Goal: Find specific page/section: Find specific page/section

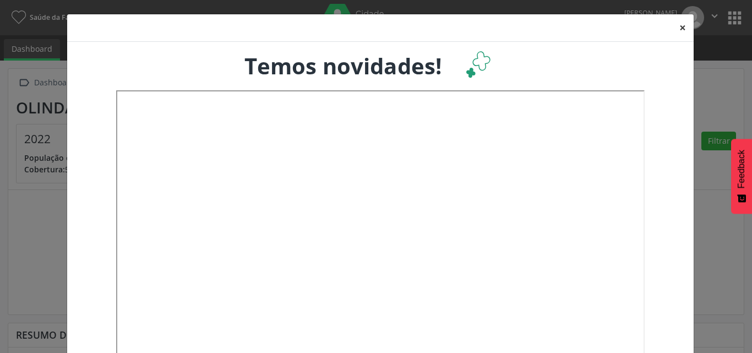
click at [679, 29] on button "×" at bounding box center [683, 27] width 22 height 27
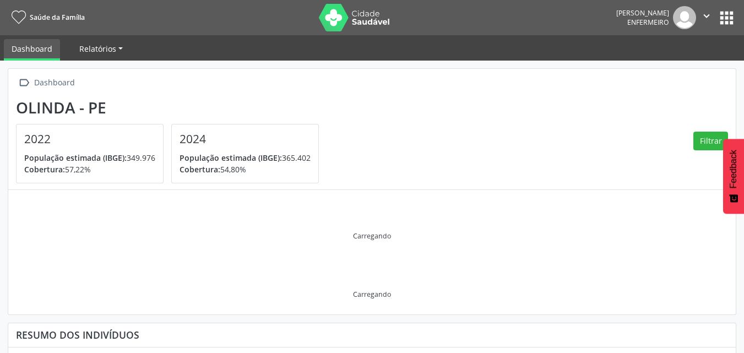
click at [101, 47] on span "Relatórios" at bounding box center [97, 48] width 37 height 10
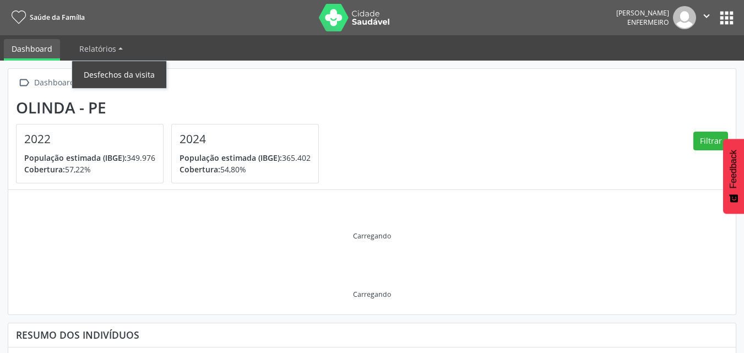
click at [110, 73] on link "Desfechos da visita" at bounding box center [119, 74] width 94 height 19
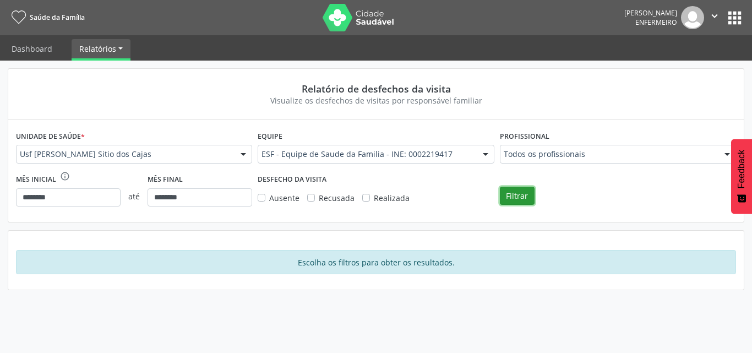
click at [515, 197] on button "Filtrar" at bounding box center [517, 196] width 35 height 19
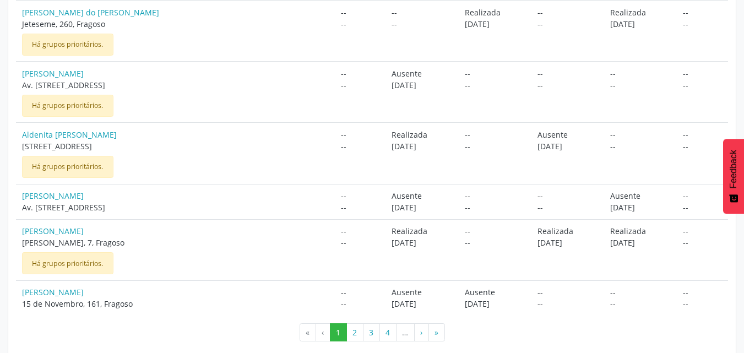
scroll to position [907, 0]
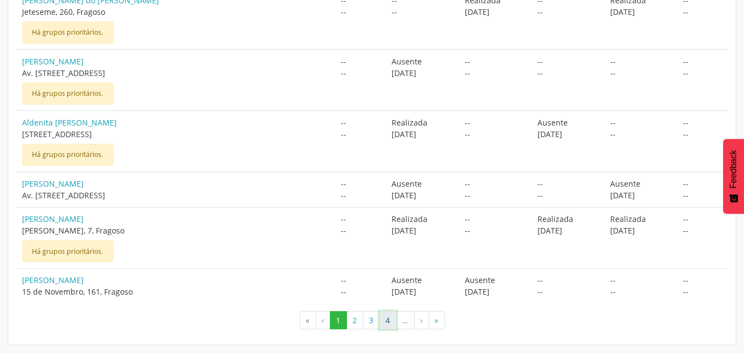
click at [392, 320] on button "4" at bounding box center [387, 320] width 17 height 19
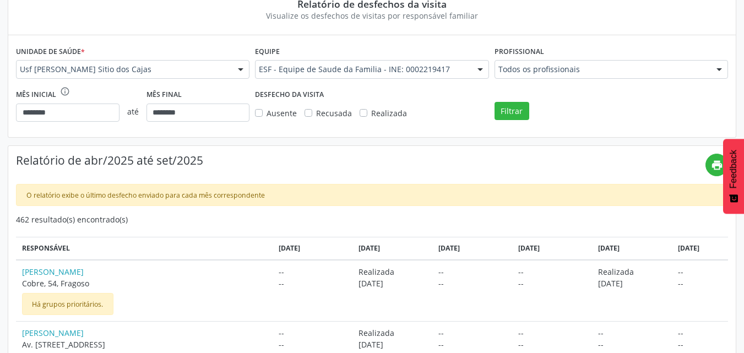
scroll to position [0, 0]
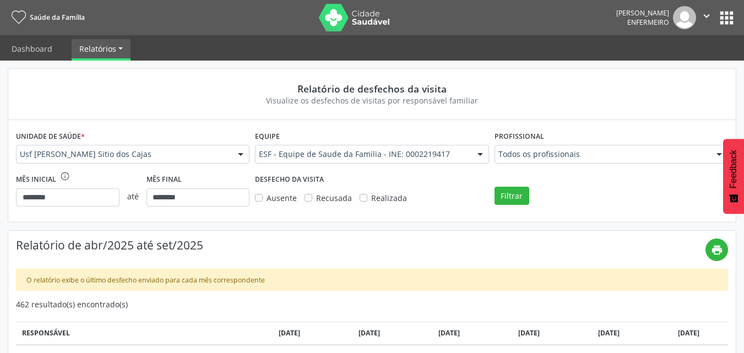
click at [705, 13] on icon "" at bounding box center [706, 16] width 12 height 12
click at [729, 19] on button "apps" at bounding box center [726, 17] width 19 height 19
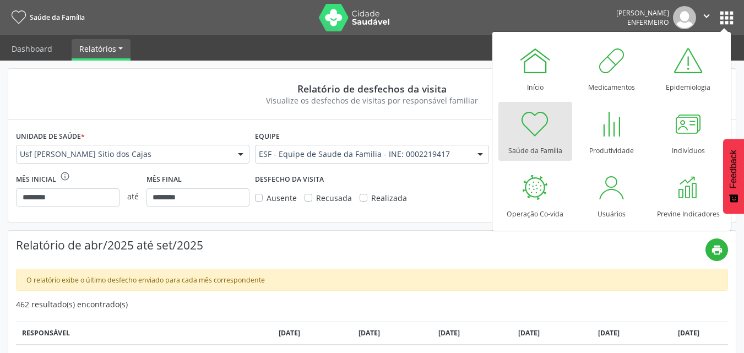
click at [533, 126] on div at bounding box center [535, 123] width 33 height 33
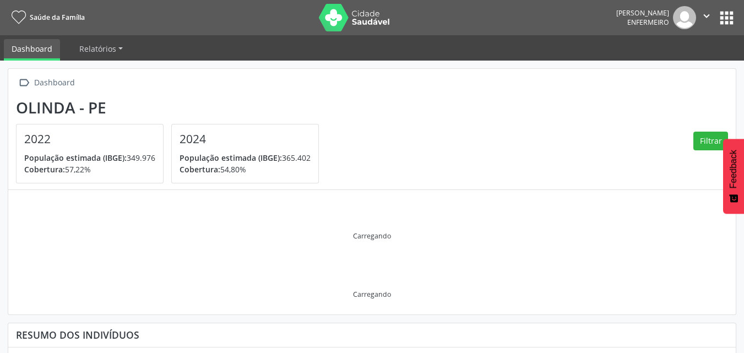
click at [452, 25] on nav "Saúde da Família [PERSON_NAME] Enfermeiro  Configurações Sair apps" at bounding box center [372, 17] width 744 height 35
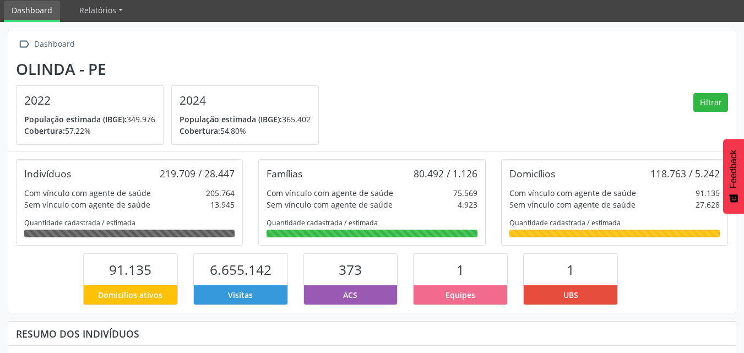
scroll to position [107, 0]
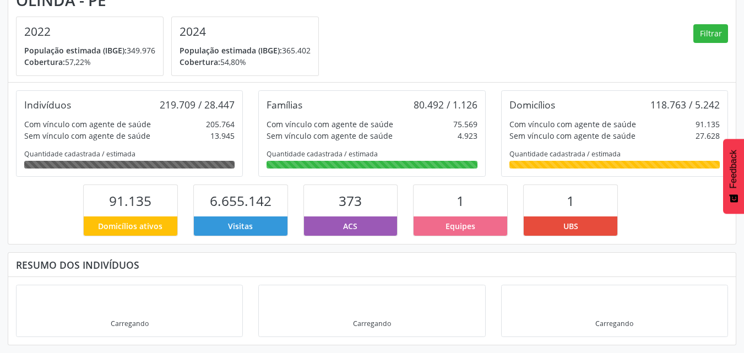
click at [459, 226] on span "Equipes" at bounding box center [460, 226] width 30 height 12
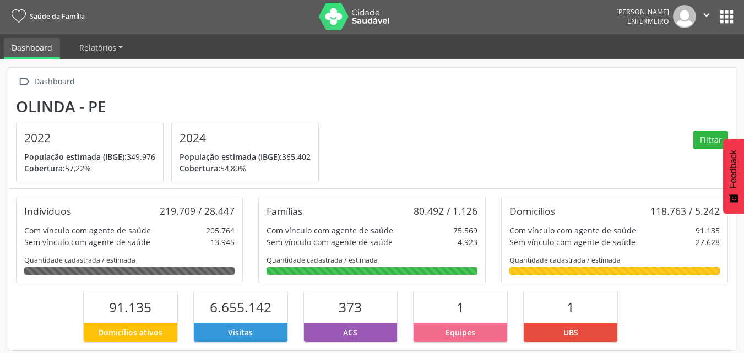
scroll to position [0, 0]
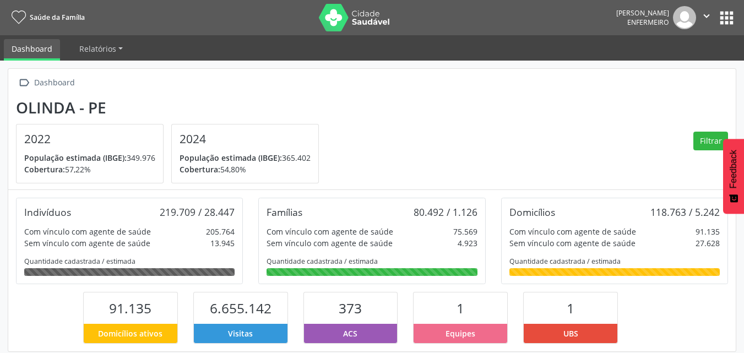
click at [708, 15] on icon "" at bounding box center [706, 16] width 12 height 12
click at [657, 67] on link "Sair" at bounding box center [678, 66] width 76 height 15
